Goal: Task Accomplishment & Management: Use online tool/utility

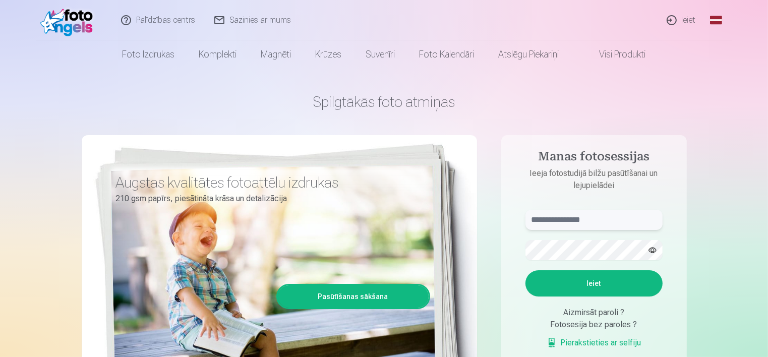
click at [559, 222] on input "text" at bounding box center [593, 220] width 137 height 20
type input "**********"
click at [525, 270] on button "Ieiet" at bounding box center [593, 283] width 137 height 26
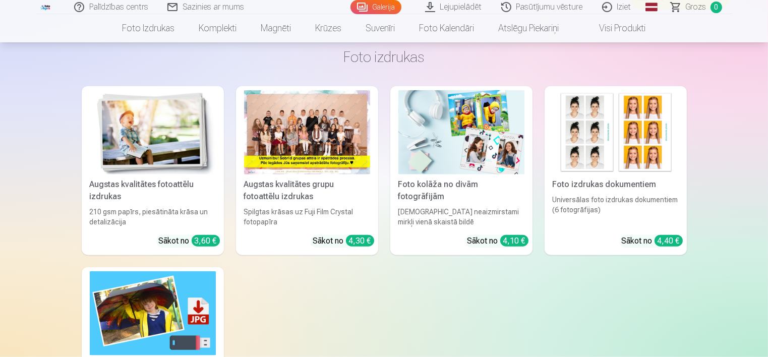
scroll to position [907, 0]
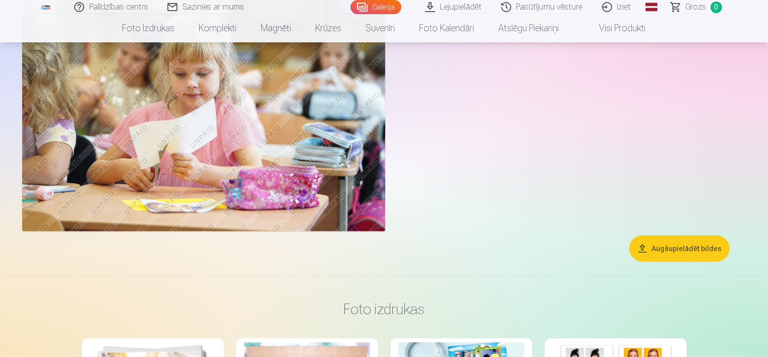
click at [681, 248] on button "Augšupielādēt bildes" at bounding box center [679, 248] width 100 height 26
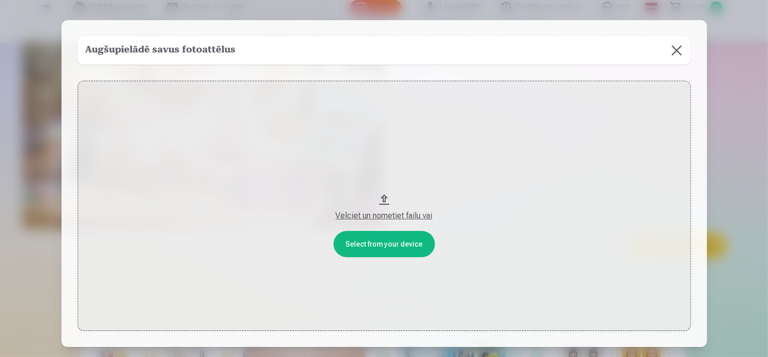
scroll to position [910, 0]
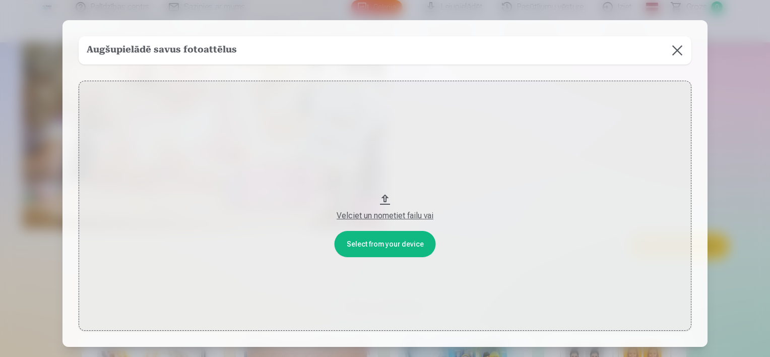
click at [400, 218] on div "Velciet un nometiet failu vai" at bounding box center [385, 216] width 593 height 12
click at [375, 251] on button "Velciet un nometiet failu vai" at bounding box center [385, 206] width 613 height 250
click at [680, 48] on button at bounding box center [677, 50] width 28 height 28
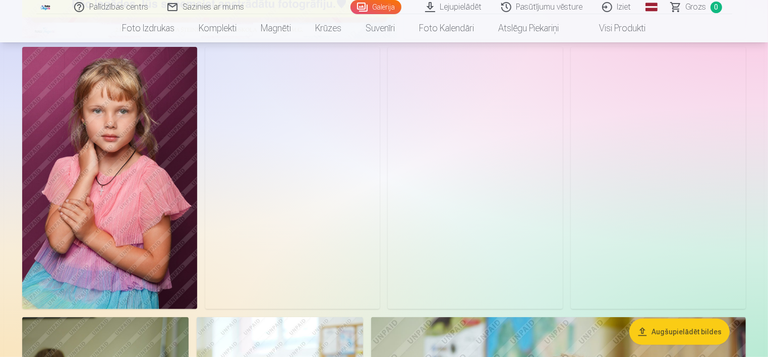
scroll to position [305, 0]
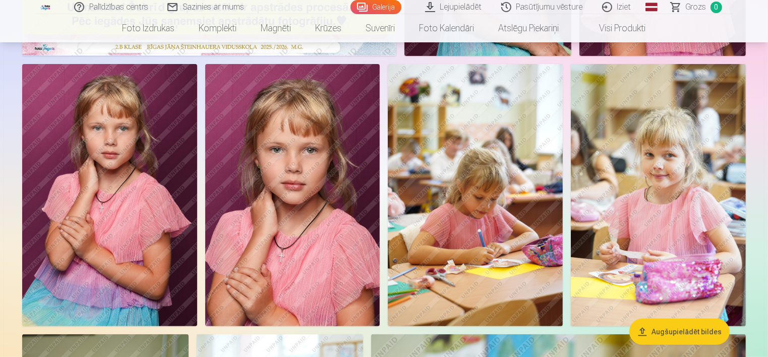
click at [331, 193] on img at bounding box center [292, 195] width 175 height 262
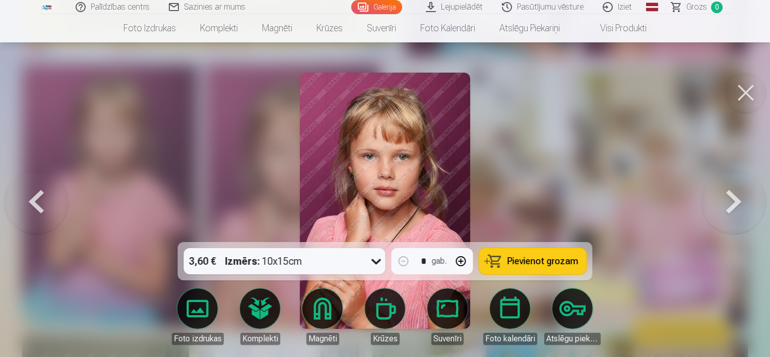
click at [740, 98] on button at bounding box center [746, 93] width 40 height 40
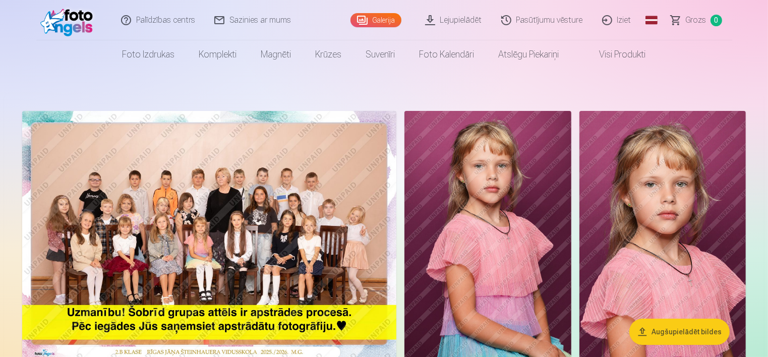
click at [456, 16] on link "Lejupielādēt" at bounding box center [454, 20] width 76 height 40
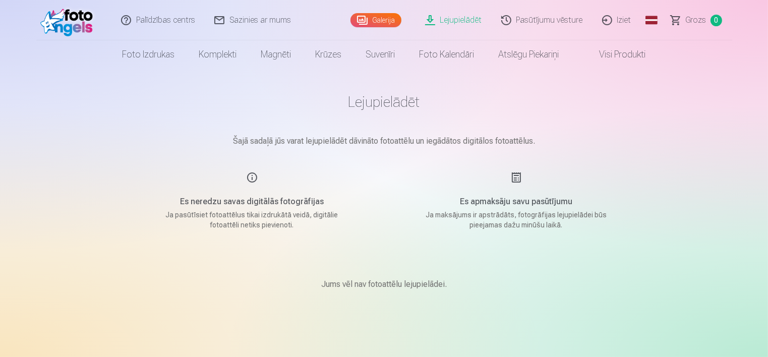
click at [62, 14] on img at bounding box center [69, 20] width 58 height 32
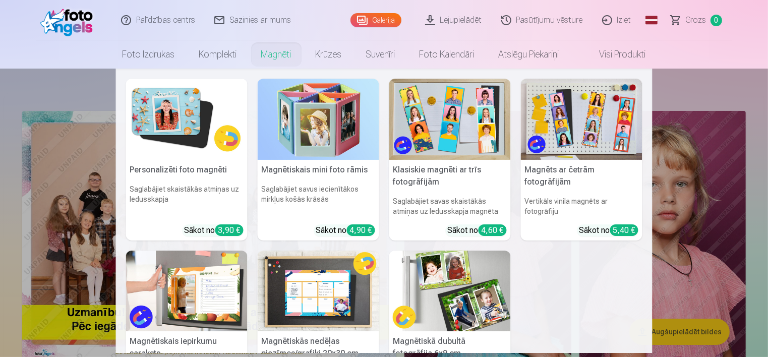
click at [696, 81] on nav "Personalizēti foto magnēti Saglabājiet skaistākās atmiņas uz ledusskapja Sākot …" at bounding box center [384, 211] width 768 height 284
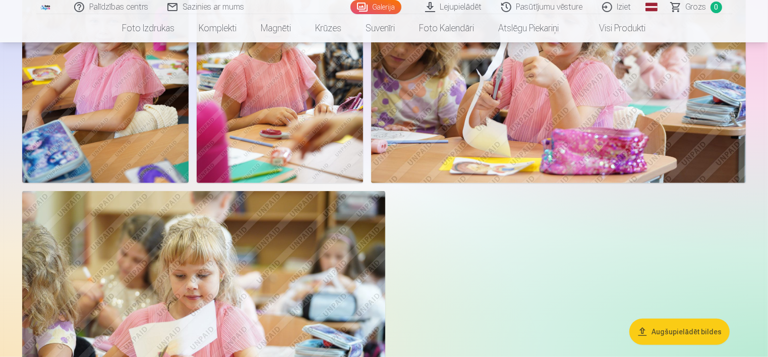
scroll to position [756, 0]
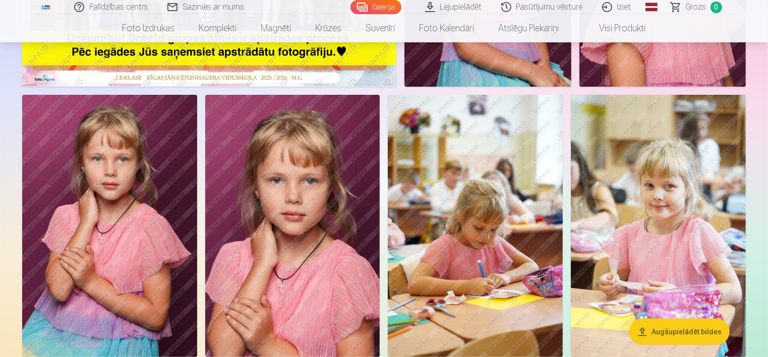
scroll to position [298, 0]
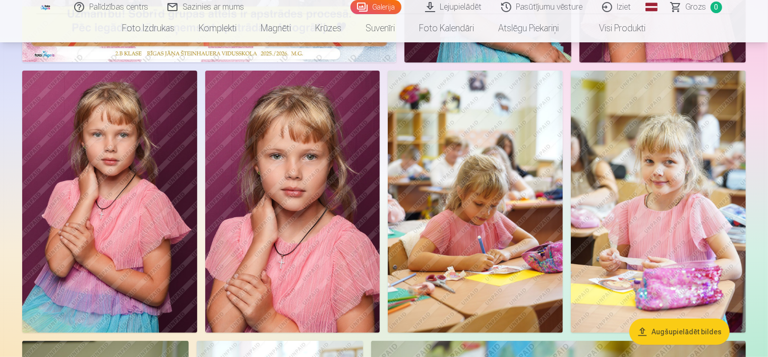
click at [245, 279] on img at bounding box center [292, 202] width 175 height 262
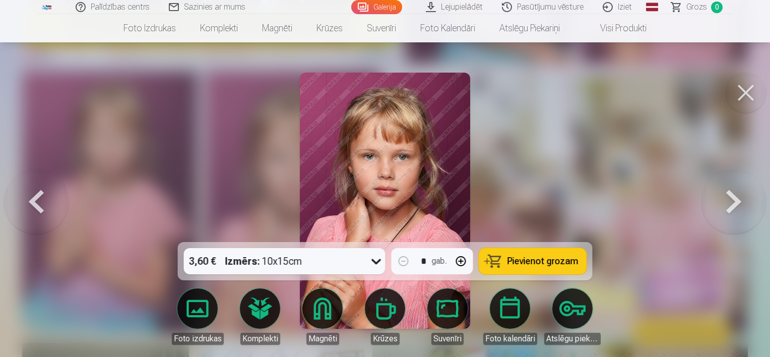
click at [244, 280] on div "Foto izdrukas Komplekti Magnēti Krūzes Suvenīri Foto kalendāri Atslēgu piekariņi" at bounding box center [384, 316] width 439 height 73
click at [34, 206] on button at bounding box center [36, 200] width 65 height 62
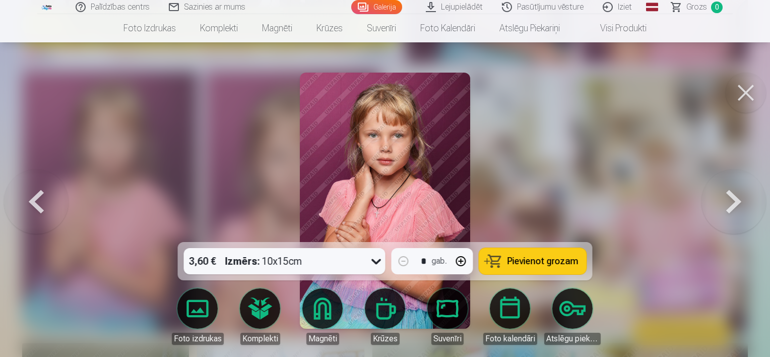
click at [741, 91] on button at bounding box center [746, 93] width 40 height 40
